Goal: Task Accomplishment & Management: Manage account settings

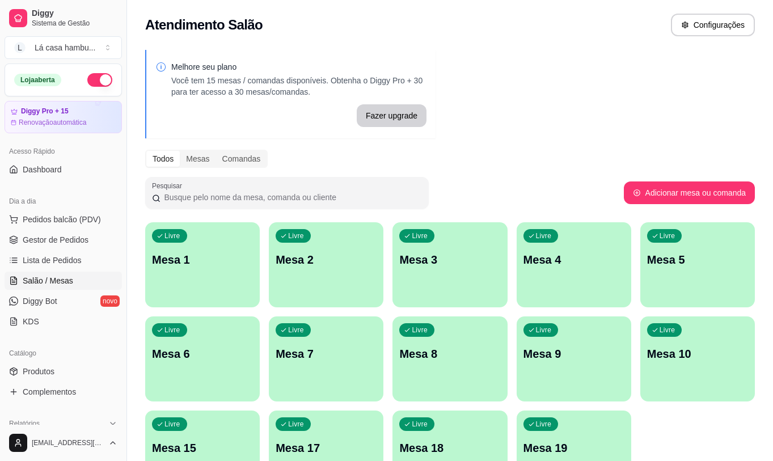
click at [466, 371] on div "Livre Mesa 8" at bounding box center [450, 352] width 115 height 71
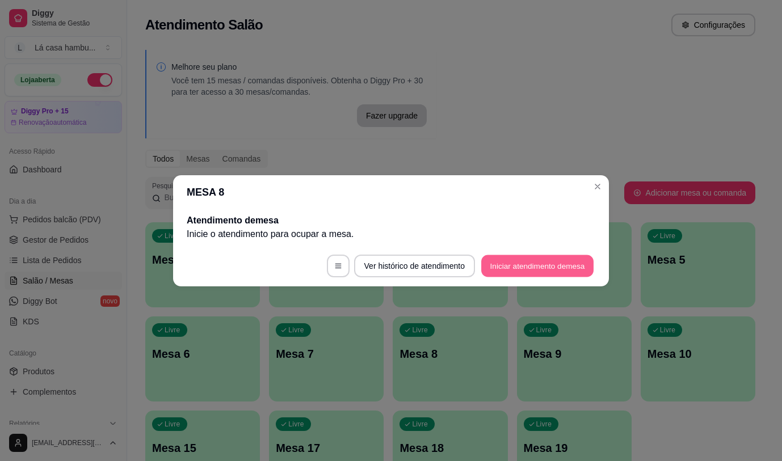
click at [541, 260] on button "Iniciar atendimento de mesa" at bounding box center [537, 266] width 112 height 22
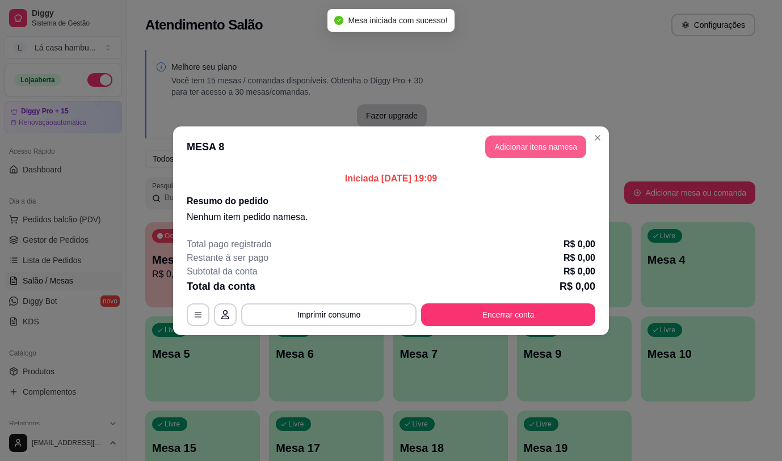
click at [528, 146] on button "Adicionar itens na mesa" at bounding box center [535, 147] width 101 height 23
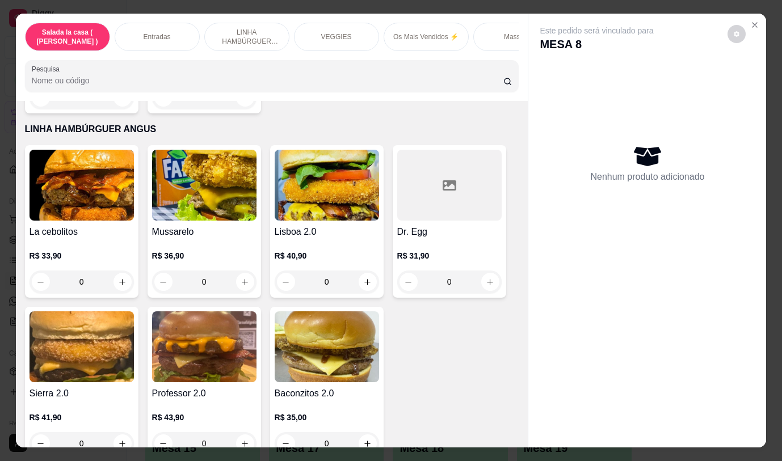
scroll to position [1305, 0]
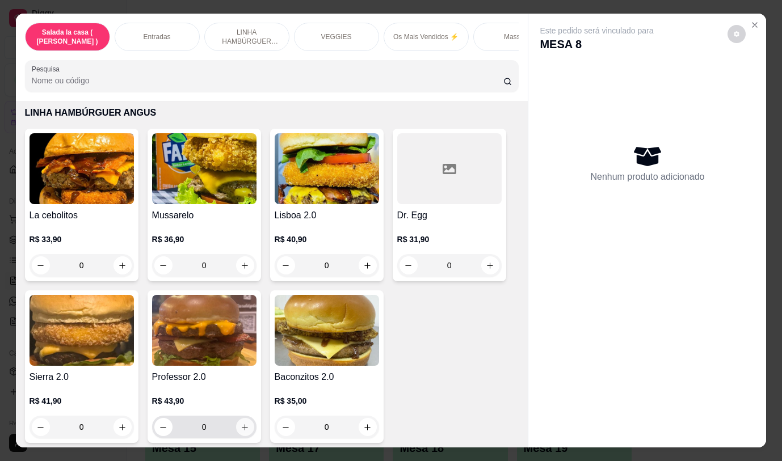
click at [244, 432] on icon "increase-product-quantity" at bounding box center [245, 427] width 9 height 9
type input "1"
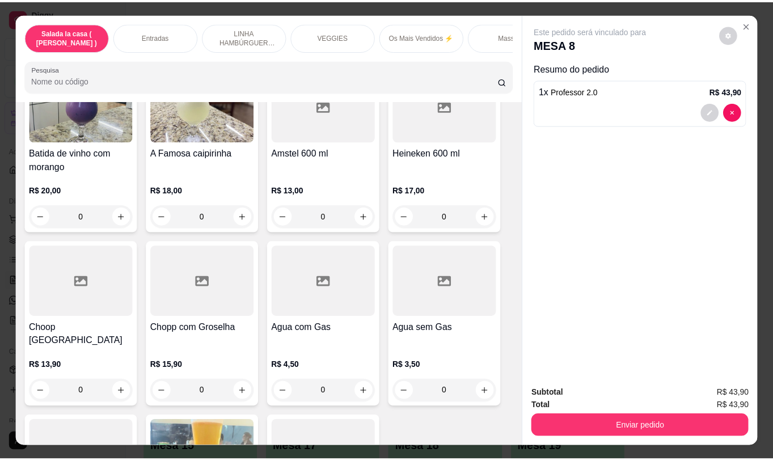
scroll to position [5673, 0]
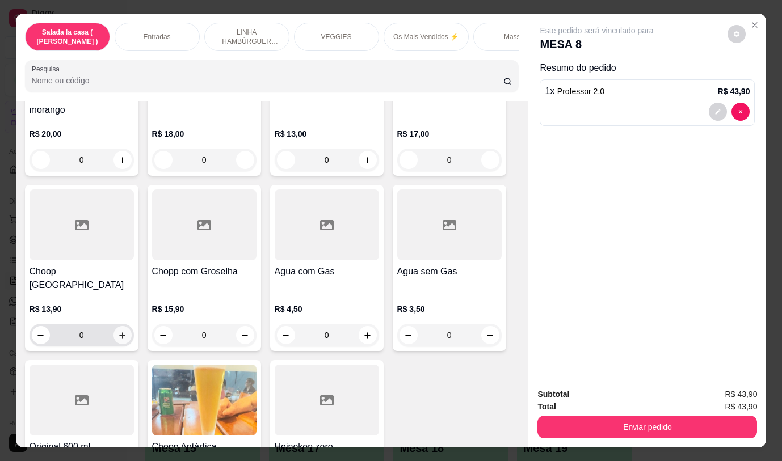
click at [123, 326] on button "increase-product-quantity" at bounding box center [122, 335] width 18 height 18
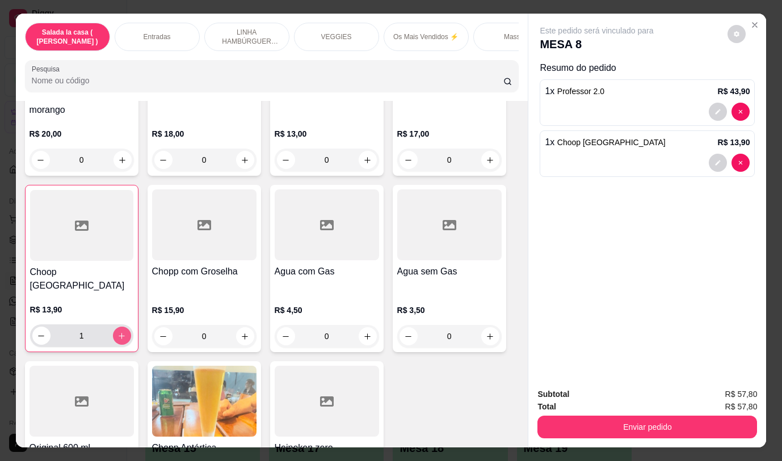
type input "1"
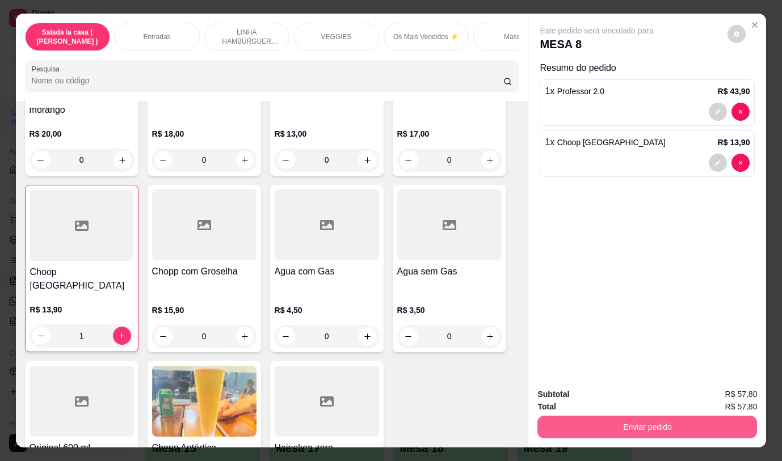
click at [647, 423] on button "Enviar pedido" at bounding box center [647, 427] width 220 height 23
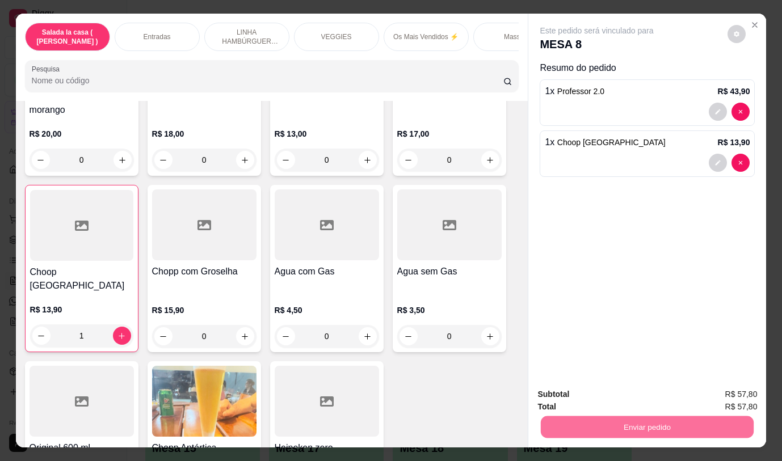
click at [601, 392] on button "Não registrar e enviar pedido" at bounding box center [610, 395] width 118 height 22
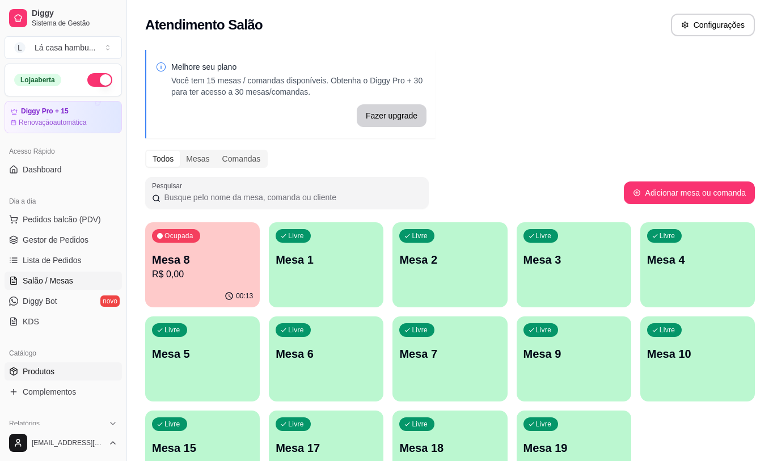
click at [81, 372] on link "Produtos" at bounding box center [63, 372] width 117 height 18
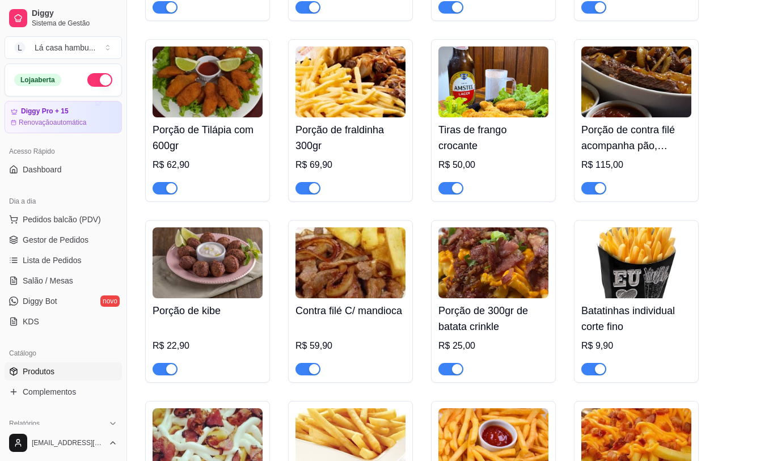
scroll to position [738, 0]
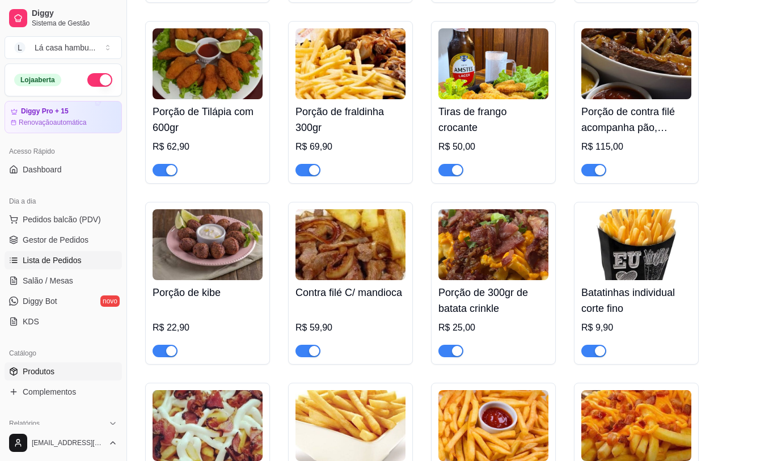
click at [51, 266] on link "Lista de Pedidos" at bounding box center [63, 260] width 117 height 18
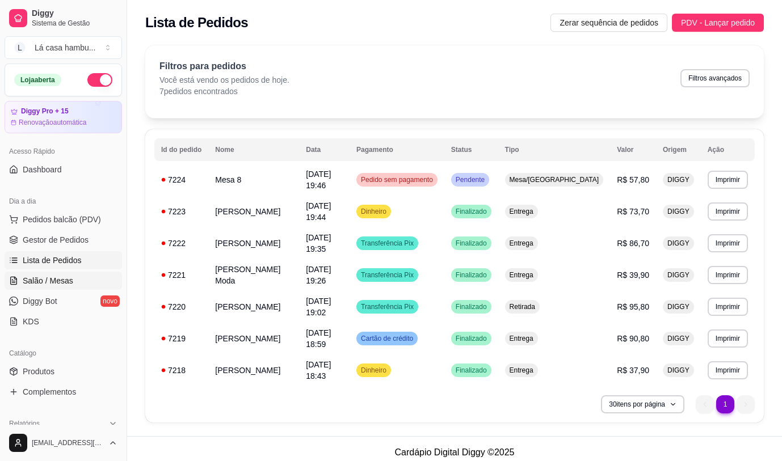
click at [48, 286] on span "Salão / Mesas" at bounding box center [48, 280] width 50 height 11
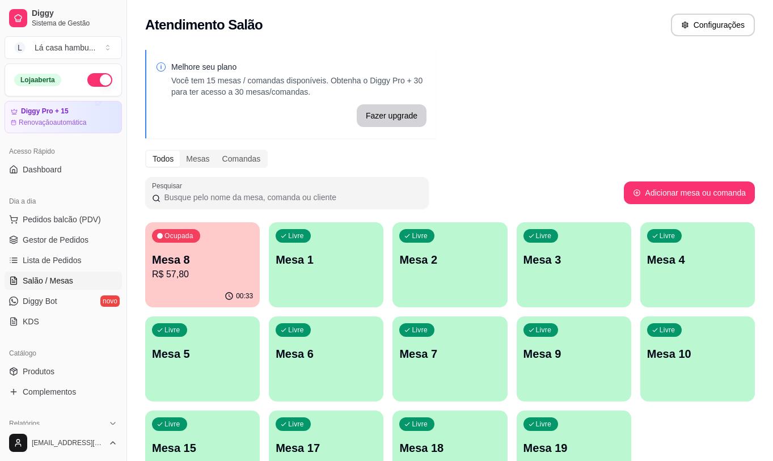
click at [219, 272] on p "R$ 57,80" at bounding box center [202, 275] width 101 height 14
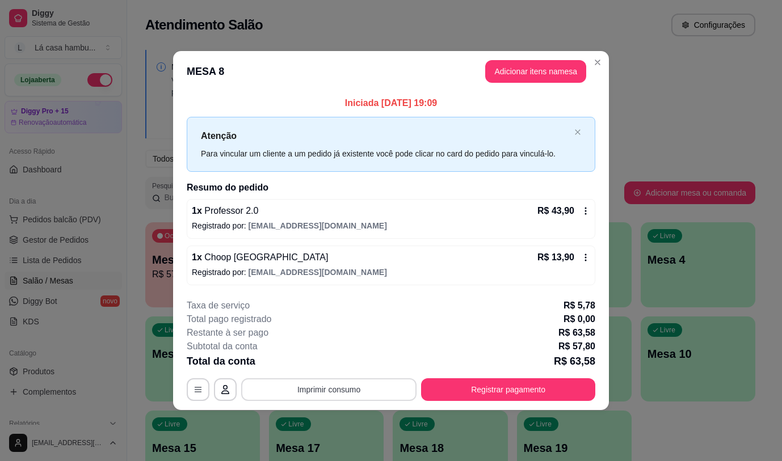
click at [360, 390] on button "Imprimir consumo" at bounding box center [328, 389] width 175 height 23
click at [348, 368] on button "IMPRESSORA" at bounding box center [332, 364] width 82 height 18
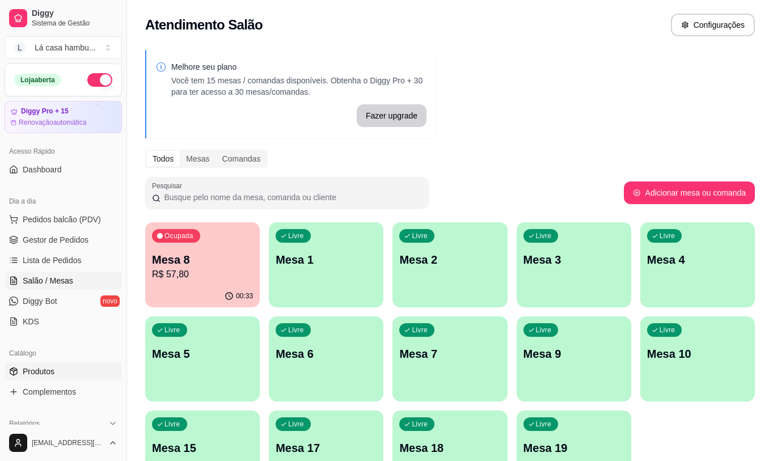
click at [43, 376] on span "Produtos" at bounding box center [39, 371] width 32 height 11
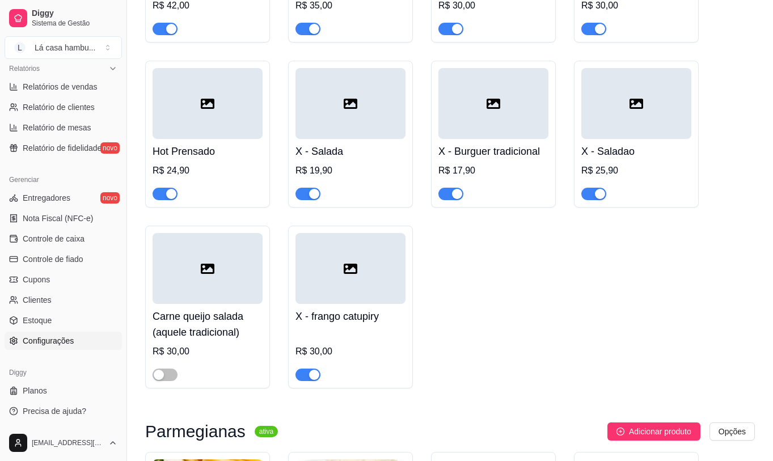
scroll to position [4709, 0]
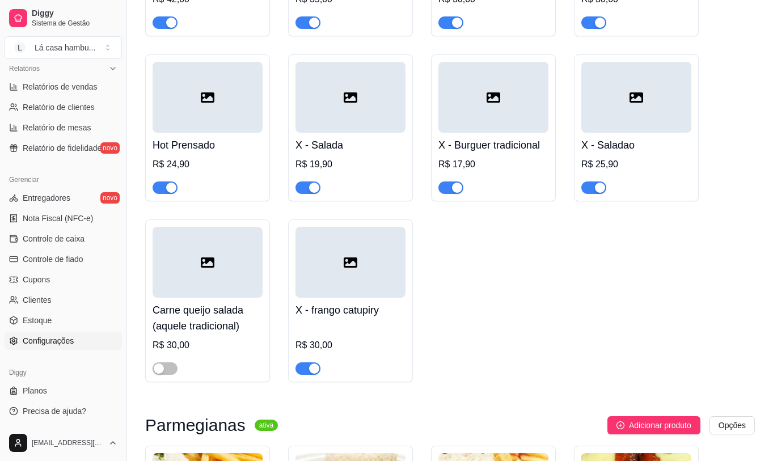
click at [44, 343] on span "Configurações" at bounding box center [48, 340] width 51 height 11
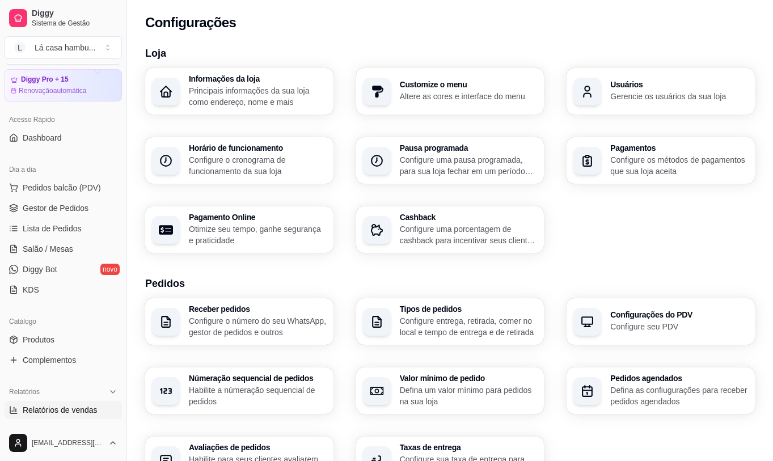
scroll to position [15, 0]
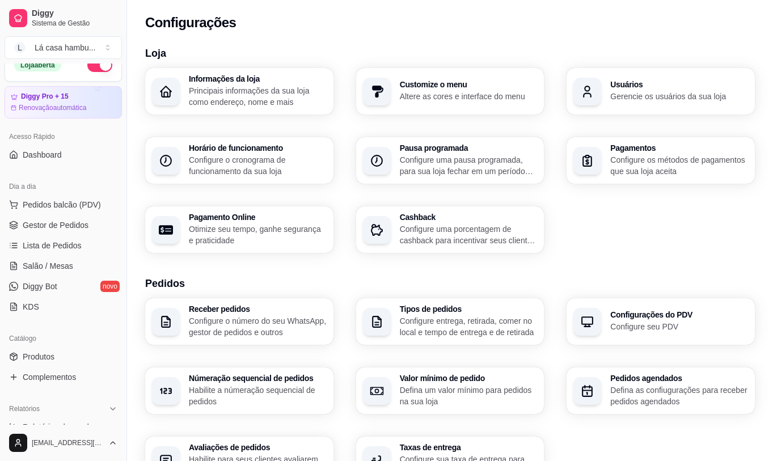
click at [44, 366] on ul "Produtos Complementos" at bounding box center [63, 367] width 117 height 39
click at [44, 357] on span "Produtos" at bounding box center [39, 356] width 32 height 11
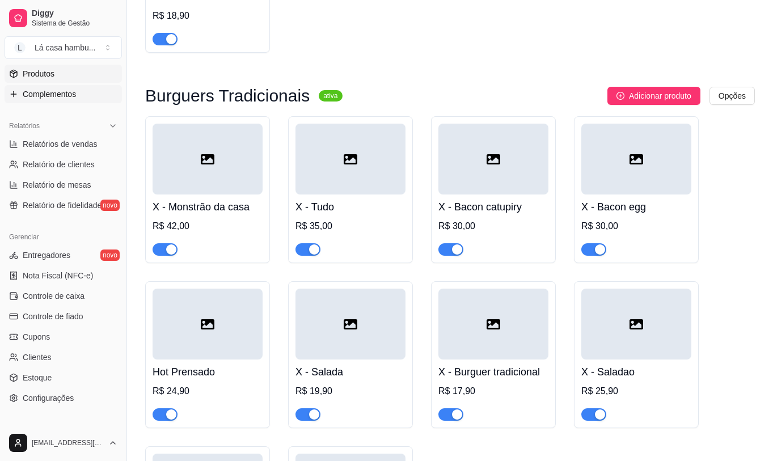
scroll to position [298, 0]
click at [65, 398] on span "Configurações" at bounding box center [48, 397] width 51 height 11
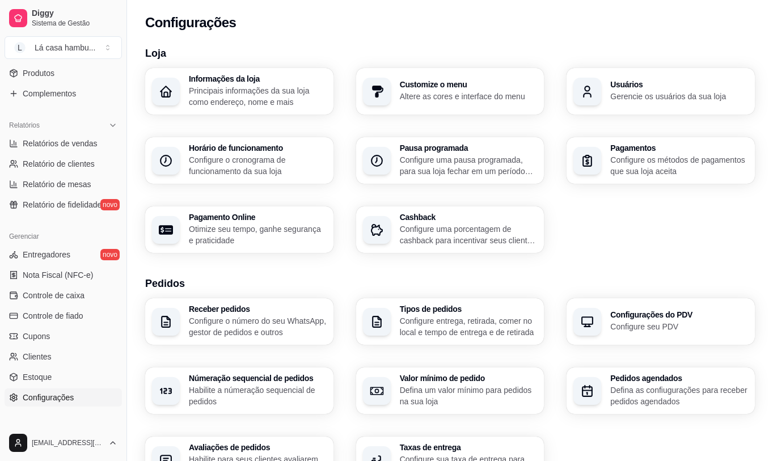
click at [641, 90] on div "Usuários Gerencie os usuários da sua loja" at bounding box center [679, 92] width 138 height 22
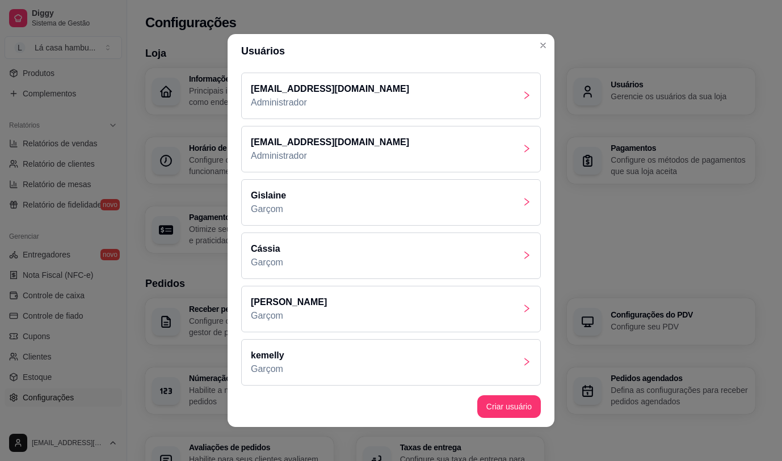
click at [516, 301] on div "[PERSON_NAME]" at bounding box center [391, 309] width 300 height 47
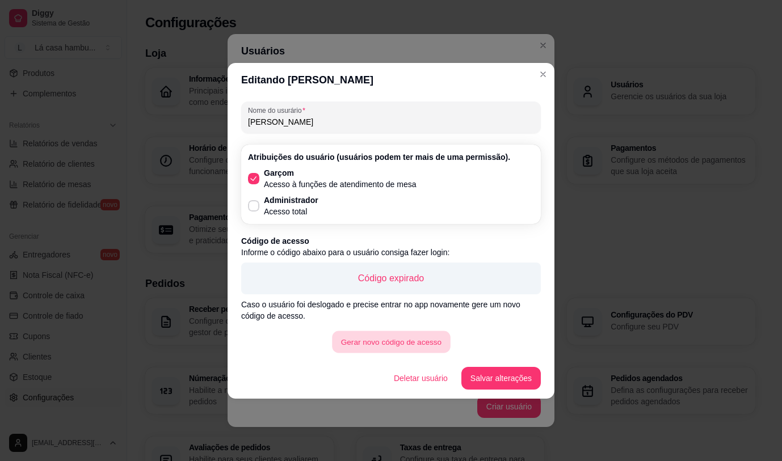
click at [364, 341] on button "Gerar novo código de acesso" at bounding box center [391, 342] width 118 height 22
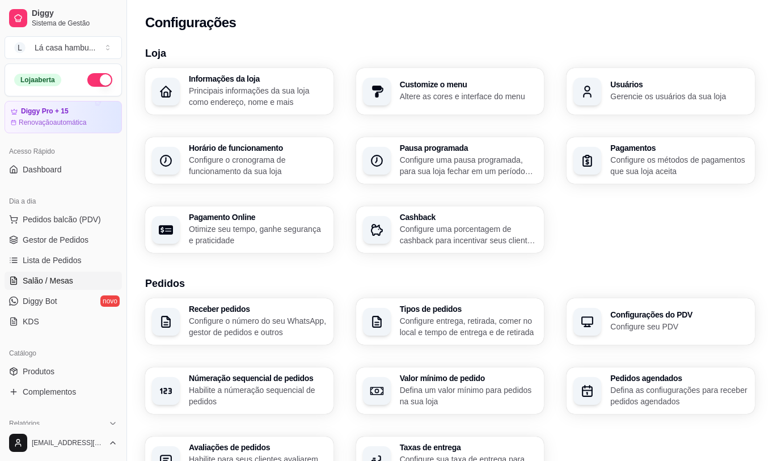
click at [62, 285] on span "Salão / Mesas" at bounding box center [48, 280] width 50 height 11
